Goal: Task Accomplishment & Management: Manage account settings

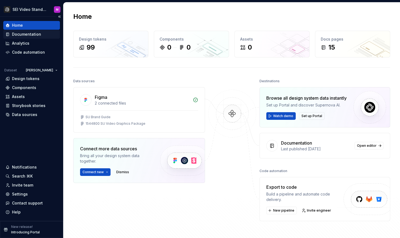
click at [35, 35] on div "Documentation" at bounding box center [26, 34] width 29 height 5
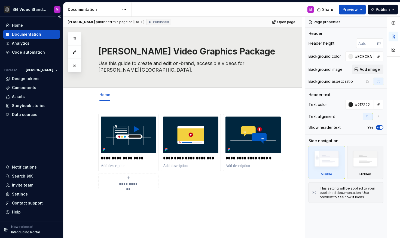
click at [41, 32] on div "Documentation" at bounding box center [31, 34] width 52 height 5
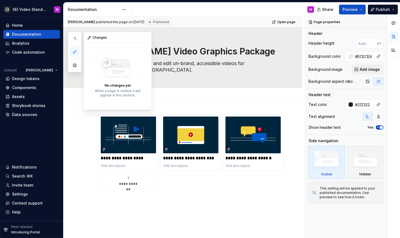
click at [74, 48] on button "button" at bounding box center [75, 52] width 10 height 10
click at [147, 38] on button "button" at bounding box center [146, 38] width 8 height 8
click at [74, 63] on button "button" at bounding box center [75, 65] width 10 height 10
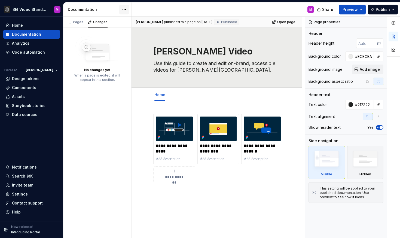
click at [121, 10] on html "SEI Video Standards M Home Documentation Analytics Code automation Dataset [PER…" at bounding box center [200, 119] width 400 height 238
click at [92, 84] on div "Pages Changes Add Accessibility guide for tree Page tree. Navigate the tree wit…" at bounding box center [97, 128] width 68 height 222
click at [47, 35] on div "Documentation" at bounding box center [31, 34] width 52 height 5
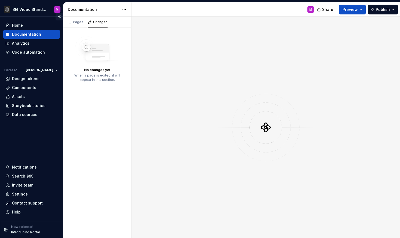
click at [63, 15] on button "Collapse sidebar" at bounding box center [60, 17] width 8 height 8
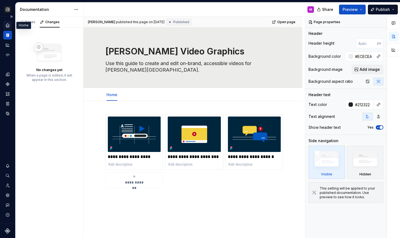
click at [7, 26] on icon "Home" at bounding box center [8, 25] width 4 height 4
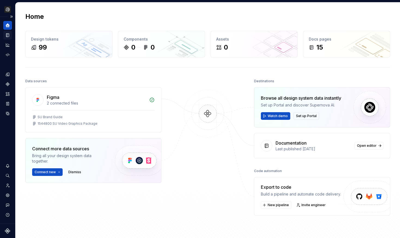
click at [7, 35] on icon "Documentation" at bounding box center [8, 35] width 2 height 3
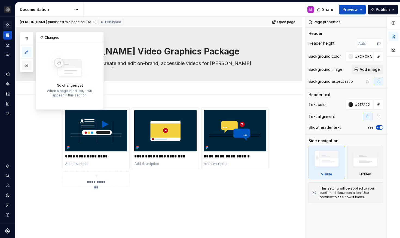
click at [28, 68] on button "button" at bounding box center [27, 65] width 10 height 10
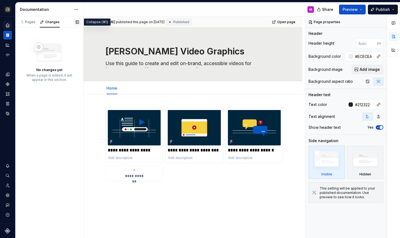
click at [75, 19] on button "button" at bounding box center [78, 22] width 8 height 8
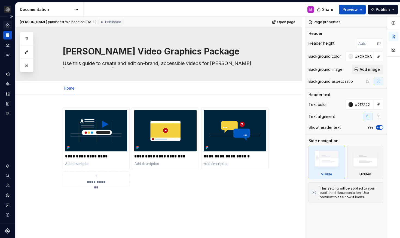
click at [11, 35] on div "Documentation" at bounding box center [7, 35] width 9 height 9
click at [397, 52] on button "button" at bounding box center [394, 50] width 10 height 10
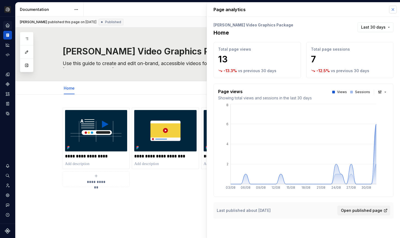
click at [391, 11] on button "button" at bounding box center [393, 10] width 8 height 8
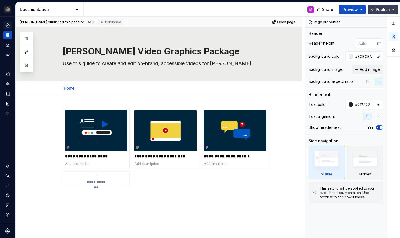
click at [395, 9] on button "Publish" at bounding box center [383, 10] width 30 height 10
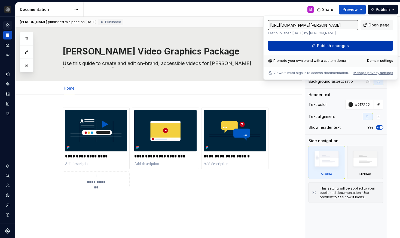
type textarea "*"
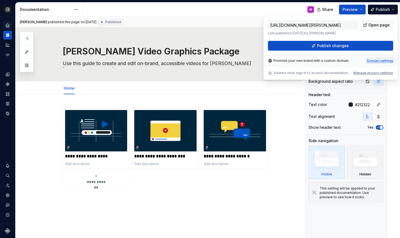
click at [376, 62] on div "Domain settings" at bounding box center [380, 61] width 26 height 4
type input "[URL][DOMAIN_NAME]"
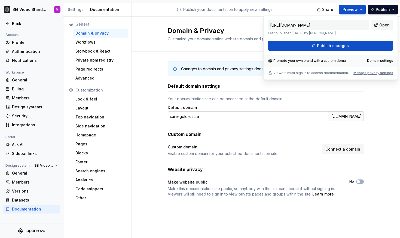
click at [215, 114] on input "sure-gold-cattle" at bounding box center [248, 116] width 160 height 10
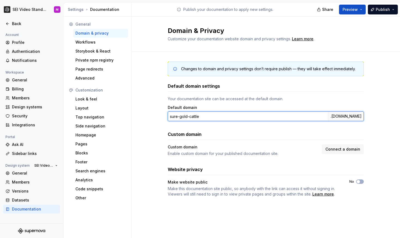
click at [215, 114] on input "sure-gold-cattle" at bounding box center [248, 116] width 160 height 10
type input "s"
type input "S"
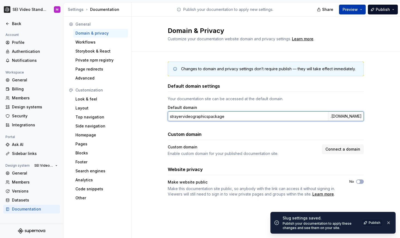
type input "strayervideographicspackage"
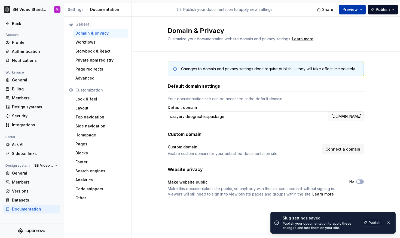
click at [352, 9] on span "Preview" at bounding box center [350, 9] width 15 height 5
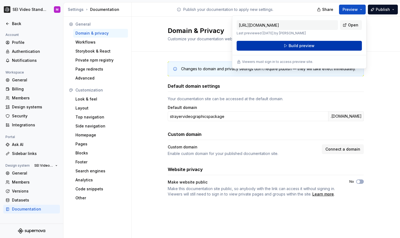
click at [339, 45] on button "Build preview" at bounding box center [299, 46] width 125 height 10
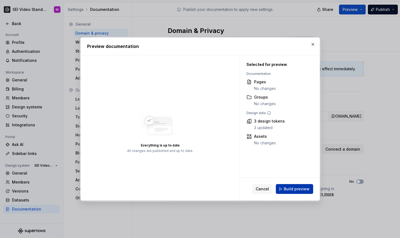
click at [291, 192] on button "Build preview" at bounding box center [294, 189] width 37 height 10
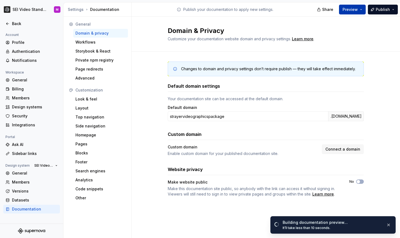
click at [361, 8] on button "Preview" at bounding box center [352, 10] width 27 height 10
click at [379, 8] on span "Publish" at bounding box center [383, 9] width 14 height 5
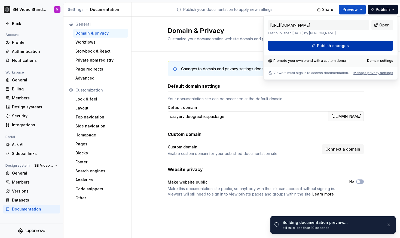
click at [371, 45] on button "Publish changes" at bounding box center [330, 46] width 125 height 10
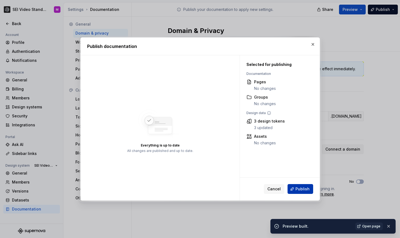
click at [300, 194] on button "Publish" at bounding box center [301, 189] width 26 height 10
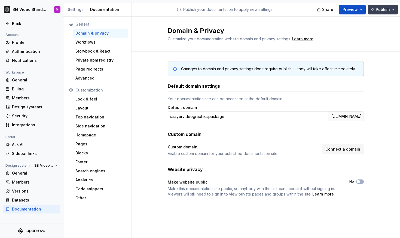
click at [382, 7] on span "Publish" at bounding box center [383, 9] width 14 height 5
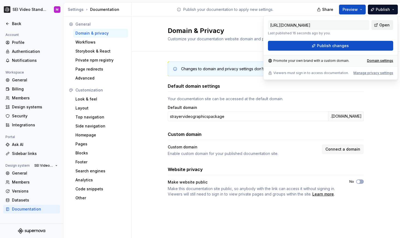
click at [374, 22] on link "Open" at bounding box center [382, 25] width 22 height 10
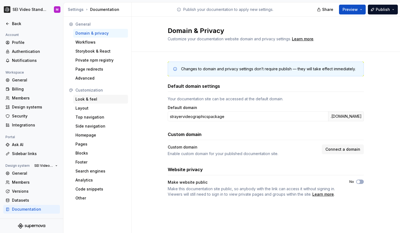
click at [91, 99] on div "Look & feel" at bounding box center [100, 98] width 50 height 5
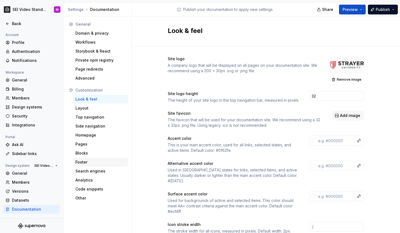
click at [80, 158] on div "Footer" at bounding box center [100, 162] width 55 height 9
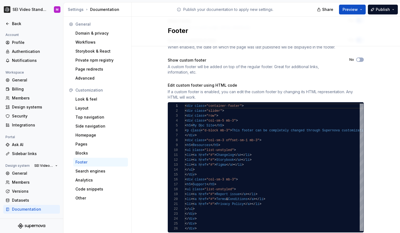
scroll to position [56, 0]
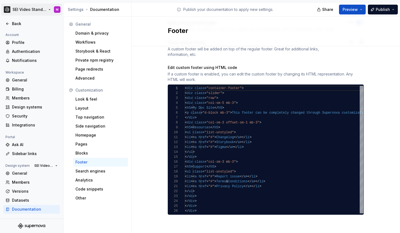
click at [38, 8] on html "SEI Video Standards M Back Account Profile Authentication Notifications Workspa…" at bounding box center [200, 116] width 400 height 233
click at [21, 78] on div "General" at bounding box center [35, 79] width 46 height 5
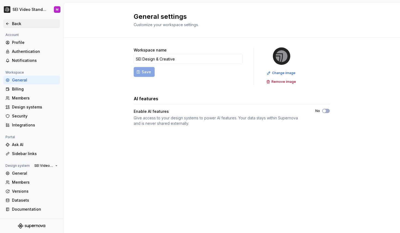
click at [28, 23] on div "Back" at bounding box center [35, 23] width 46 height 5
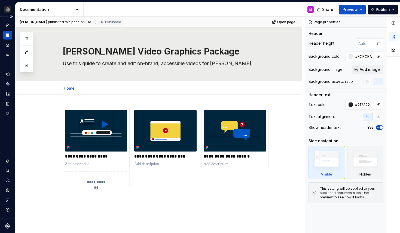
type textarea "*"
